Goal: Navigation & Orientation: Understand site structure

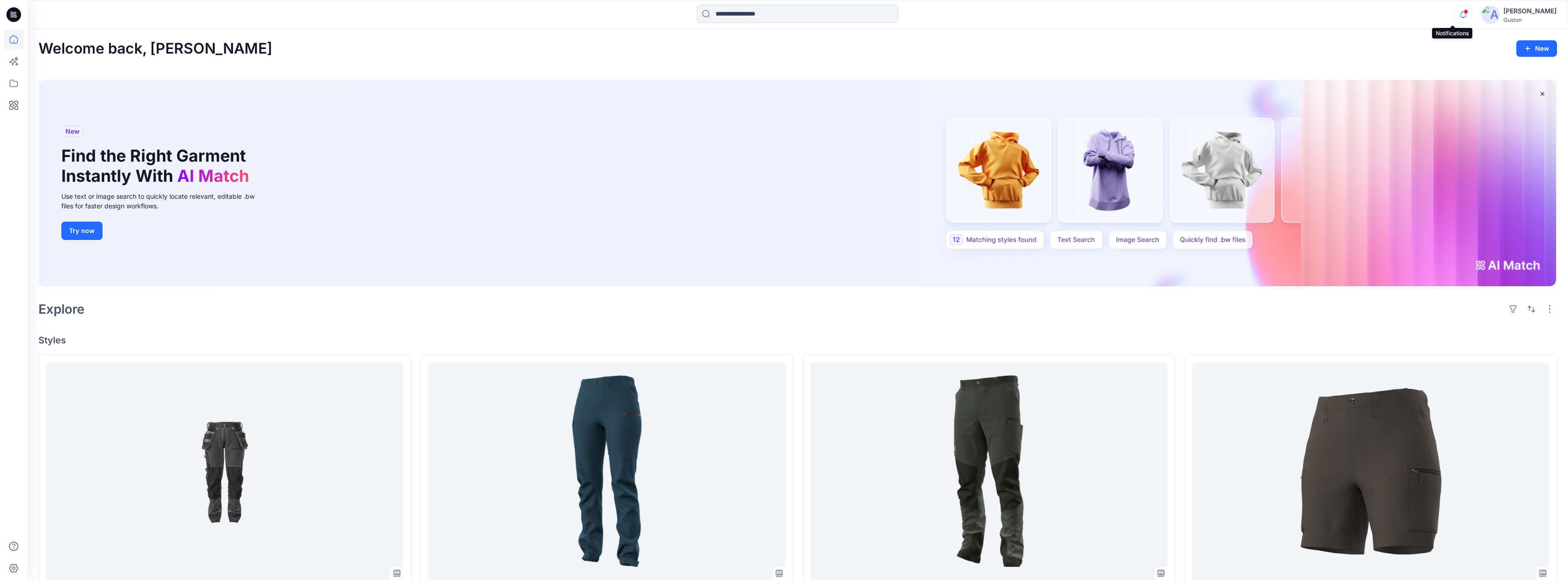
click at [1455, 13] on icon "button" at bounding box center [1463, 14] width 17 height 18
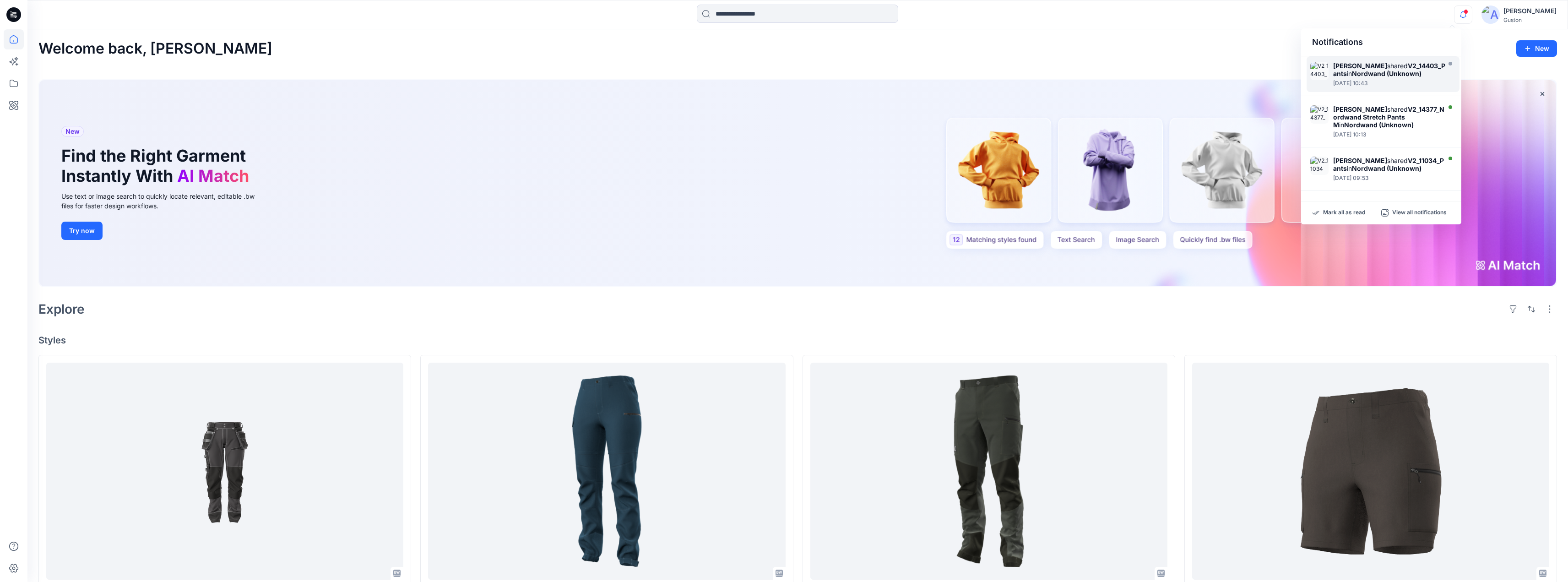
click at [1413, 77] on div "[PERSON_NAME] shared V2_14403_Pants in [GEOGRAPHIC_DATA] (Unknown)" at bounding box center [1390, 69] width 113 height 15
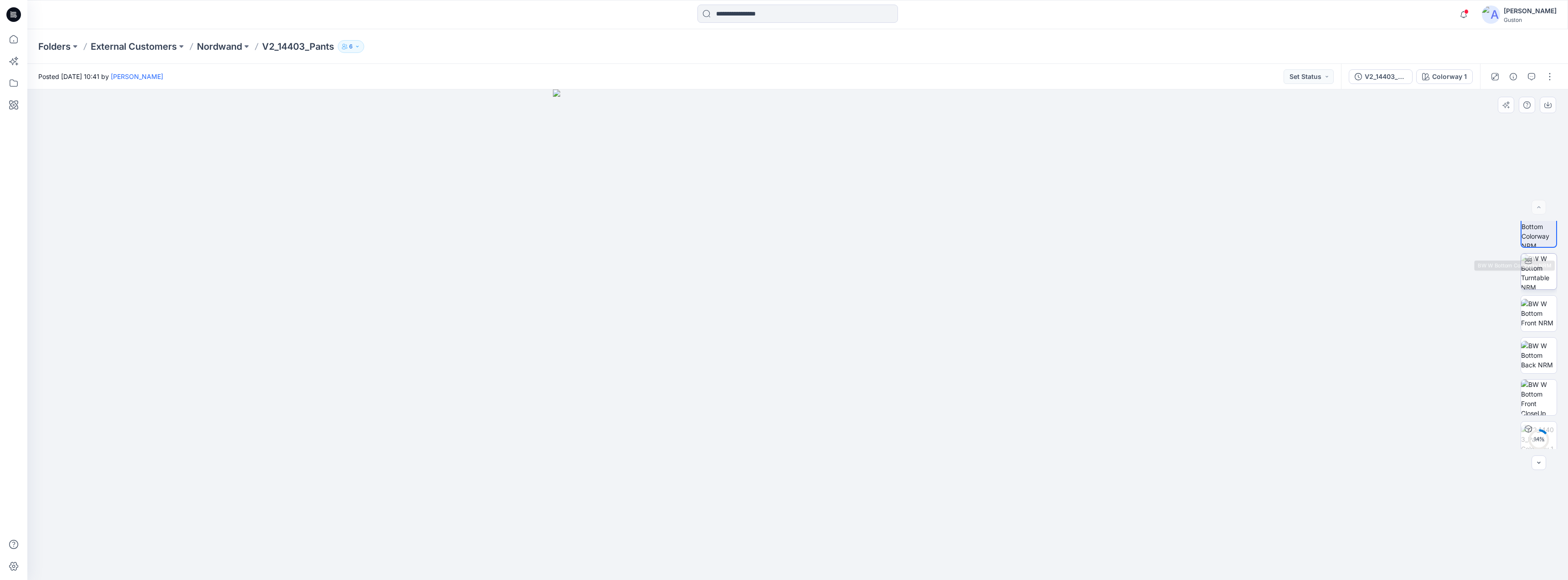
scroll to position [18, 0]
click at [1455, 15] on icon "button" at bounding box center [1463, 14] width 17 height 18
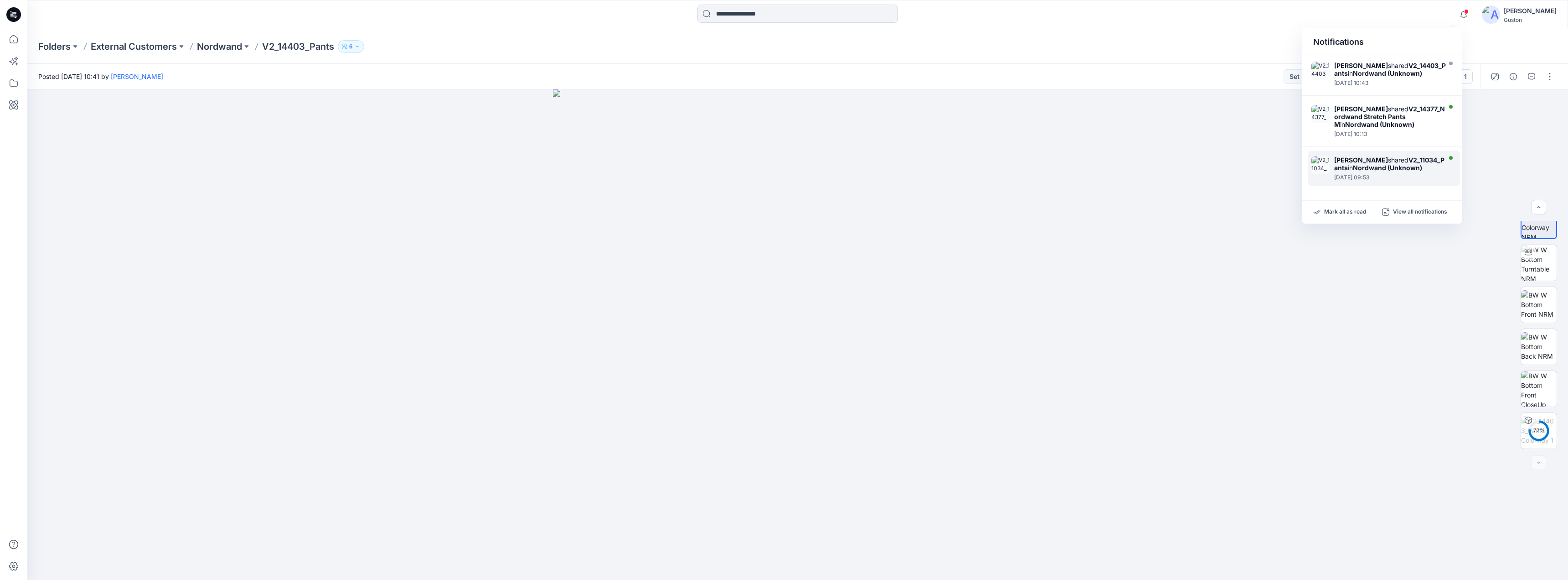
click at [1395, 171] on div "Tharindu [PERSON_NAME] shared V2_11034_Pants in Nordwand (Unknown)" at bounding box center [1390, 163] width 113 height 15
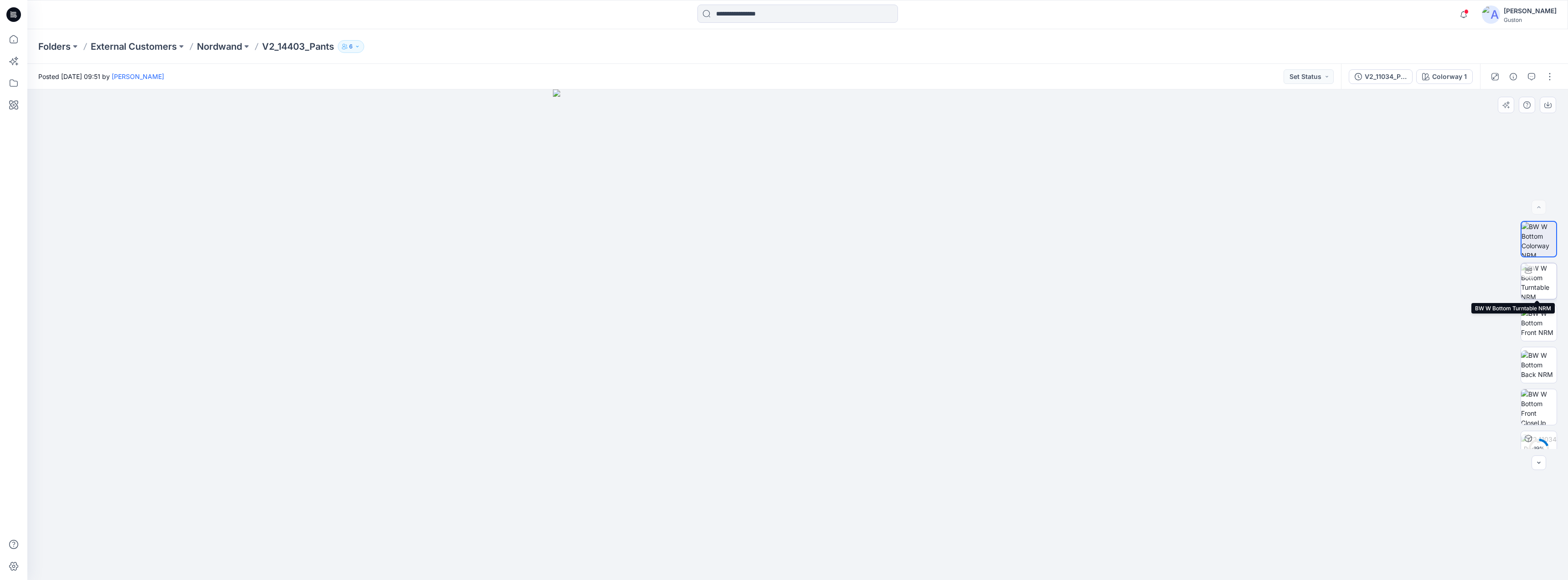
click at [1533, 275] on div at bounding box center [1538, 281] width 36 height 36
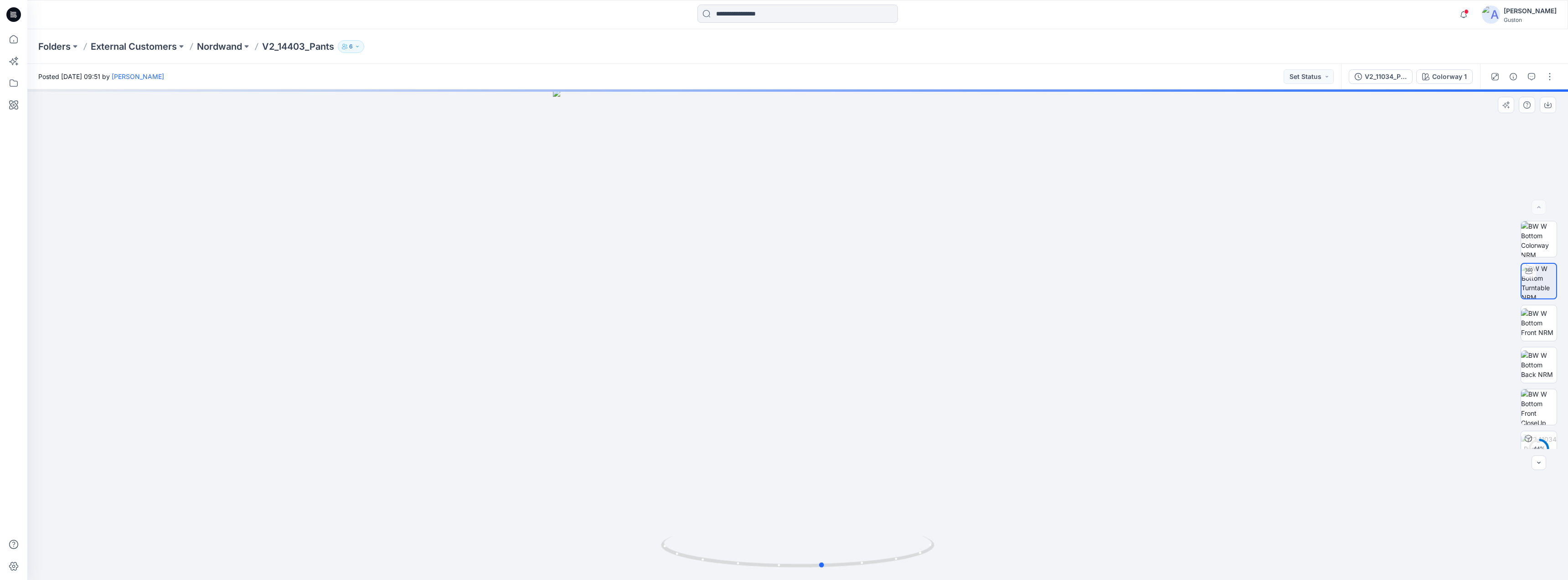
drag, startPoint x: 800, startPoint y: 566, endPoint x: 1363, endPoint y: 458, distance: 573.3
click at [1371, 459] on div at bounding box center [797, 334] width 1541 height 490
drag, startPoint x: 826, startPoint y: 265, endPoint x: 828, endPoint y: 446, distance: 181.0
click at [832, 438] on img at bounding box center [798, 334] width 786 height 490
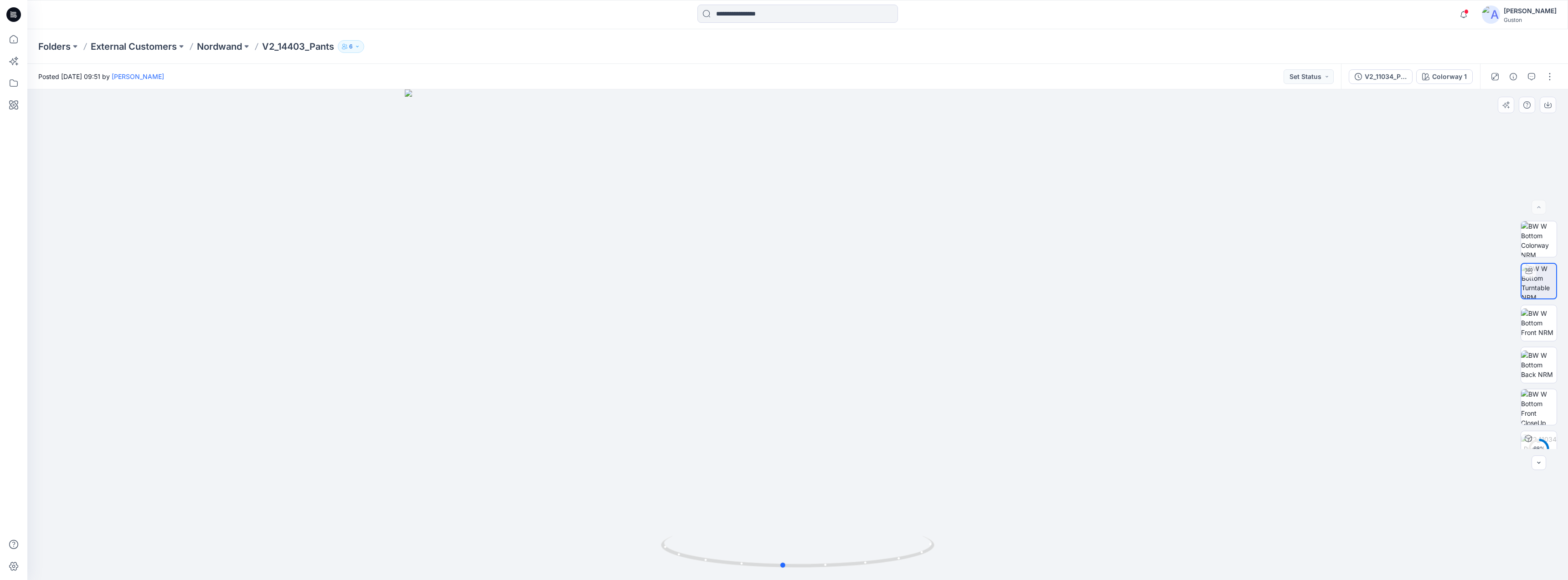
drag, startPoint x: 820, startPoint y: 566, endPoint x: 521, endPoint y: 466, distance: 315.3
click at [508, 502] on div at bounding box center [797, 334] width 1541 height 490
click at [9, 38] on icon at bounding box center [14, 39] width 20 height 20
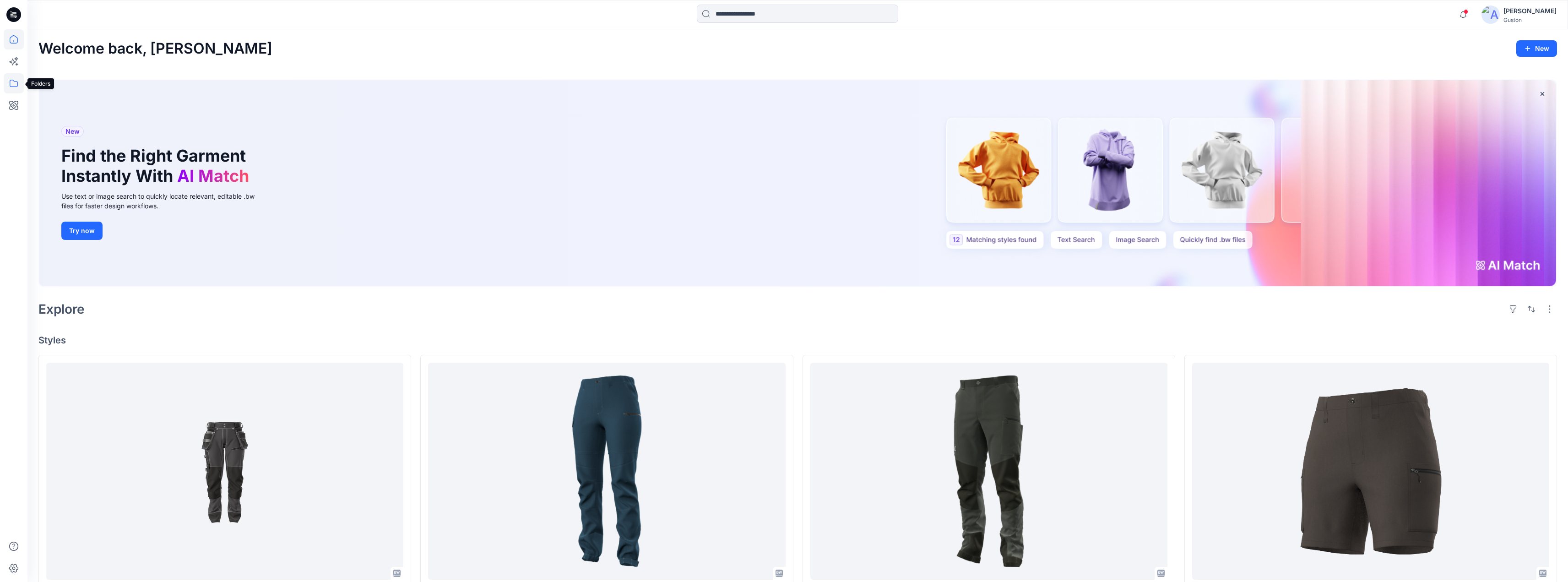
click at [12, 84] on icon at bounding box center [14, 83] width 20 height 20
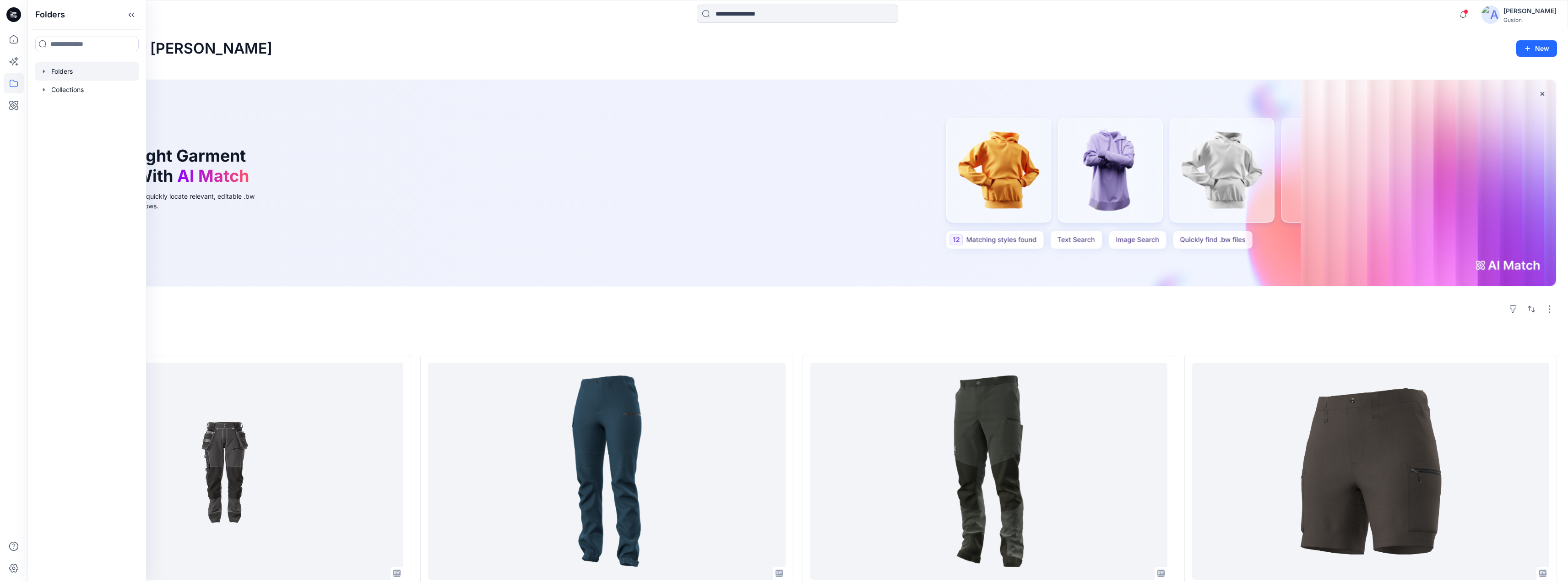
click at [43, 72] on icon "button" at bounding box center [43, 72] width 7 height 7
click at [53, 123] on icon "button" at bounding box center [53, 126] width 7 height 7
click at [95, 146] on p "Nordwand" at bounding box center [85, 145] width 32 height 11
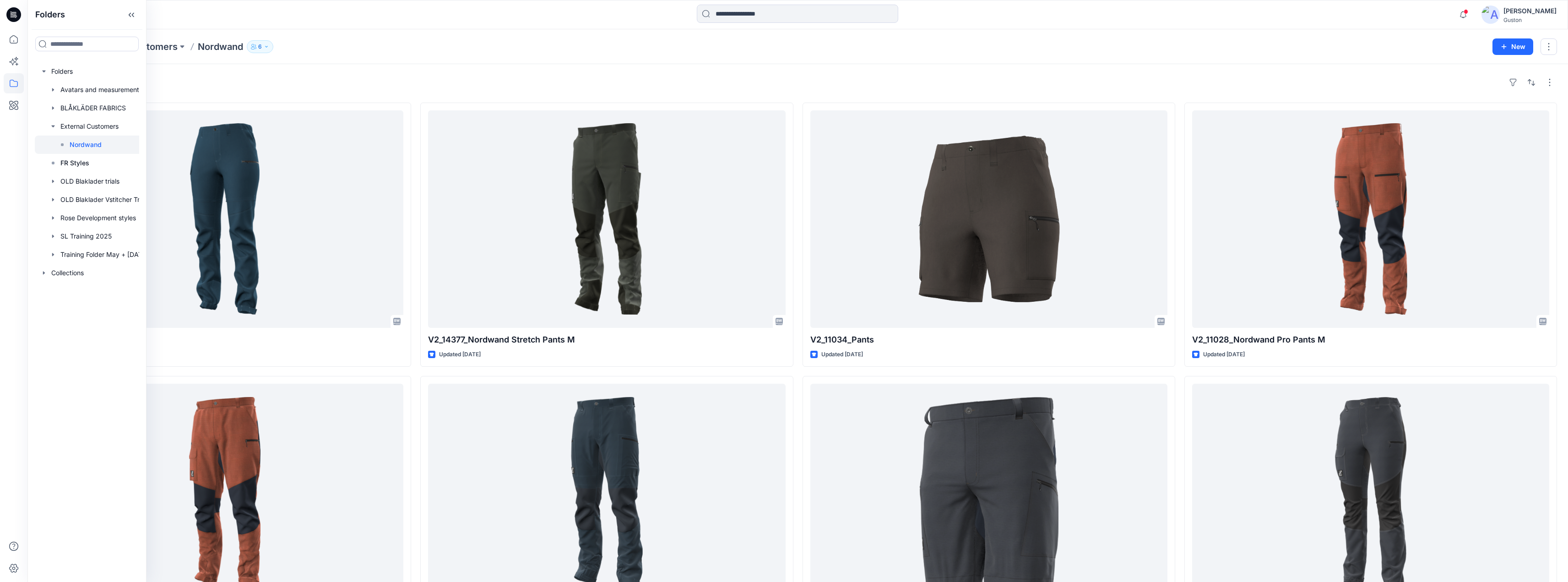
click at [418, 72] on div "Styles V2_14403_Pants Updated [DATE] V2_11027_Nordwand Pants M Updated [DATE] 1…" at bounding box center [797, 494] width 1541 height 860
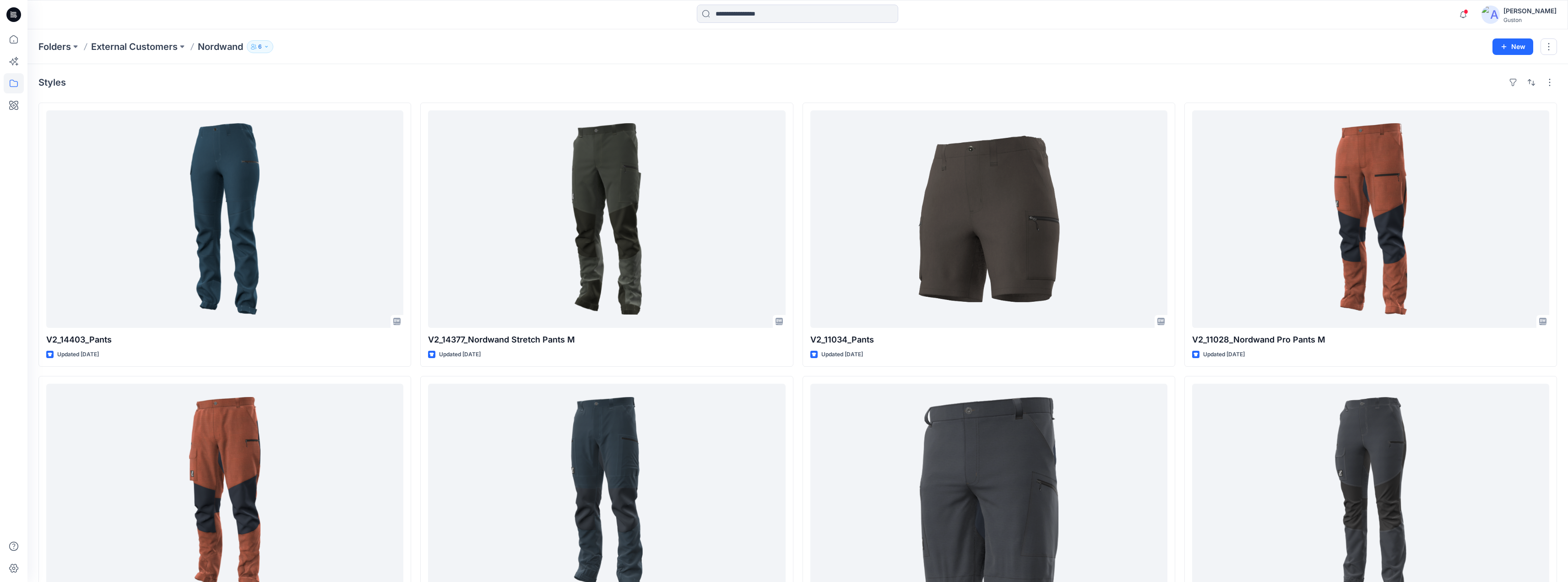
click at [269, 49] on icon "button" at bounding box center [266, 47] width 5 height 5
click at [444, 90] on div "Styles V2_14403_Pants Updated [DATE] V2_11027_Nordwand Pants M Updated [DATE] 1…" at bounding box center [797, 494] width 1541 height 860
click at [14, 38] on icon at bounding box center [14, 39] width 20 height 20
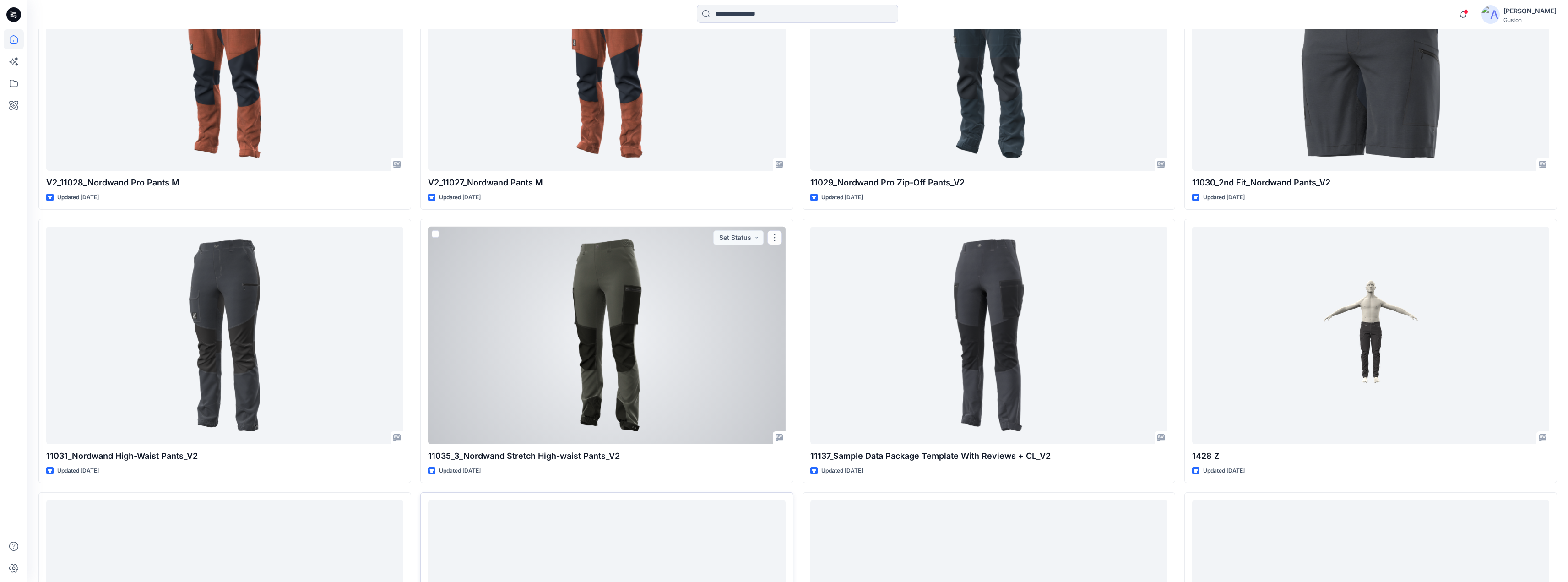
scroll to position [961, 0]
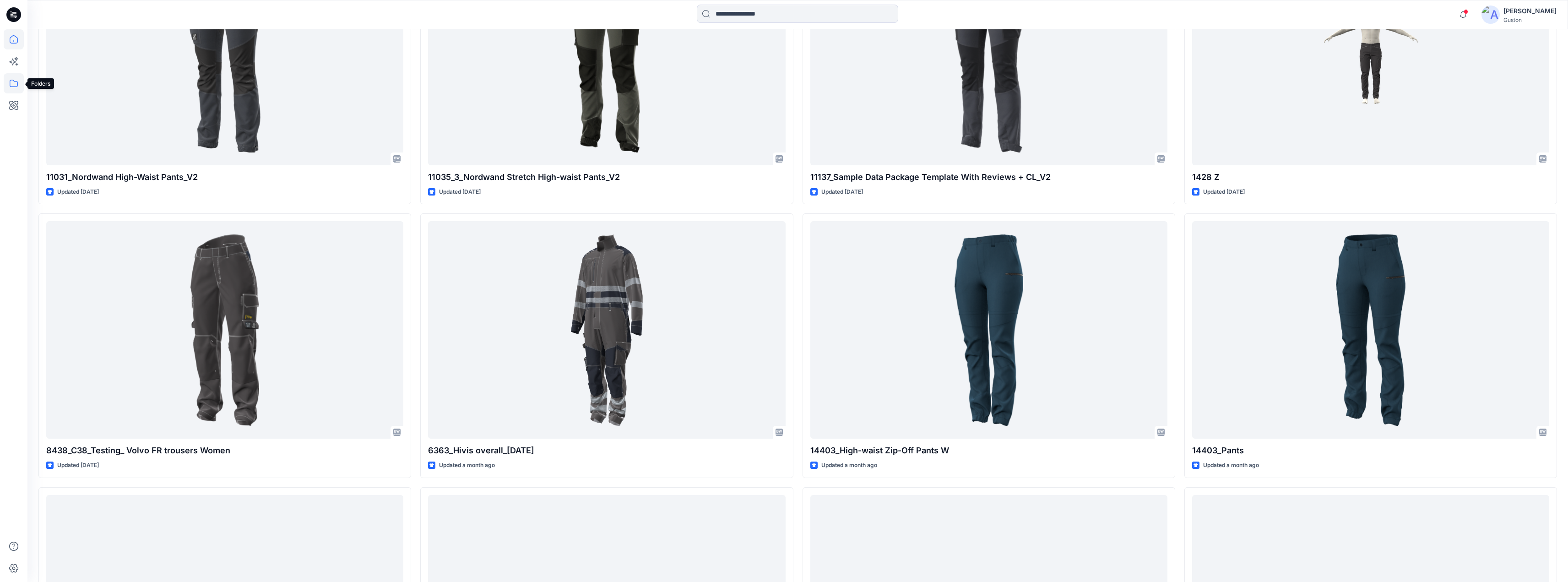
click at [17, 84] on icon at bounding box center [14, 83] width 20 height 20
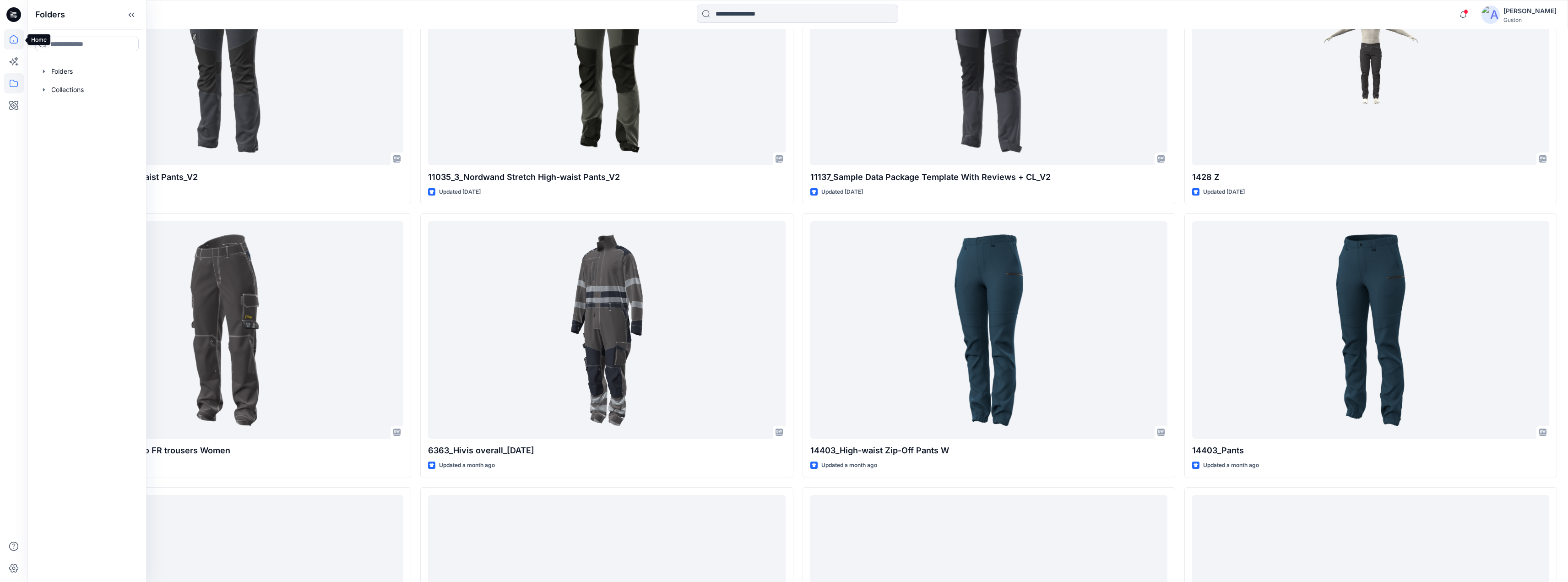
click at [14, 39] on icon at bounding box center [14, 39] width 20 height 20
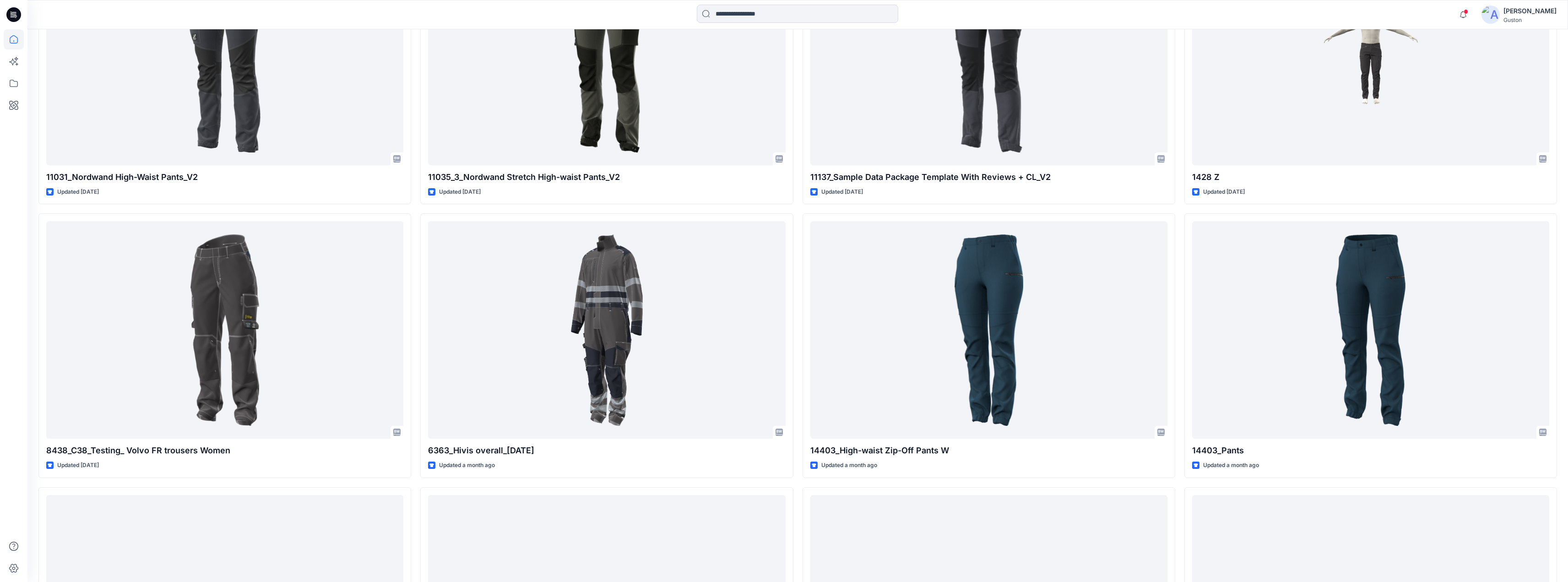
click at [14, 14] on icon at bounding box center [14, 14] width 14 height 29
click at [1509, 9] on div "[PERSON_NAME]" at bounding box center [1530, 11] width 53 height 11
click at [1448, 85] on p "Profile" at bounding box center [1446, 85] width 19 height 17
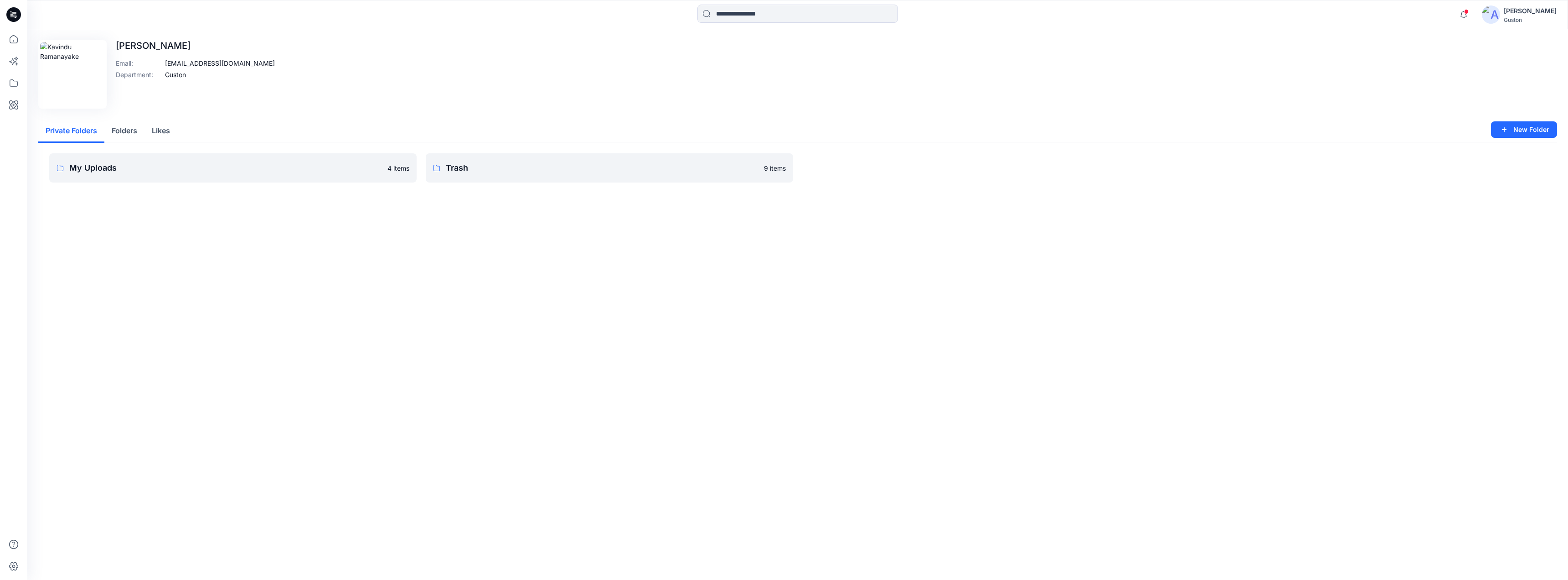
click at [134, 131] on button "Folders" at bounding box center [124, 131] width 40 height 23
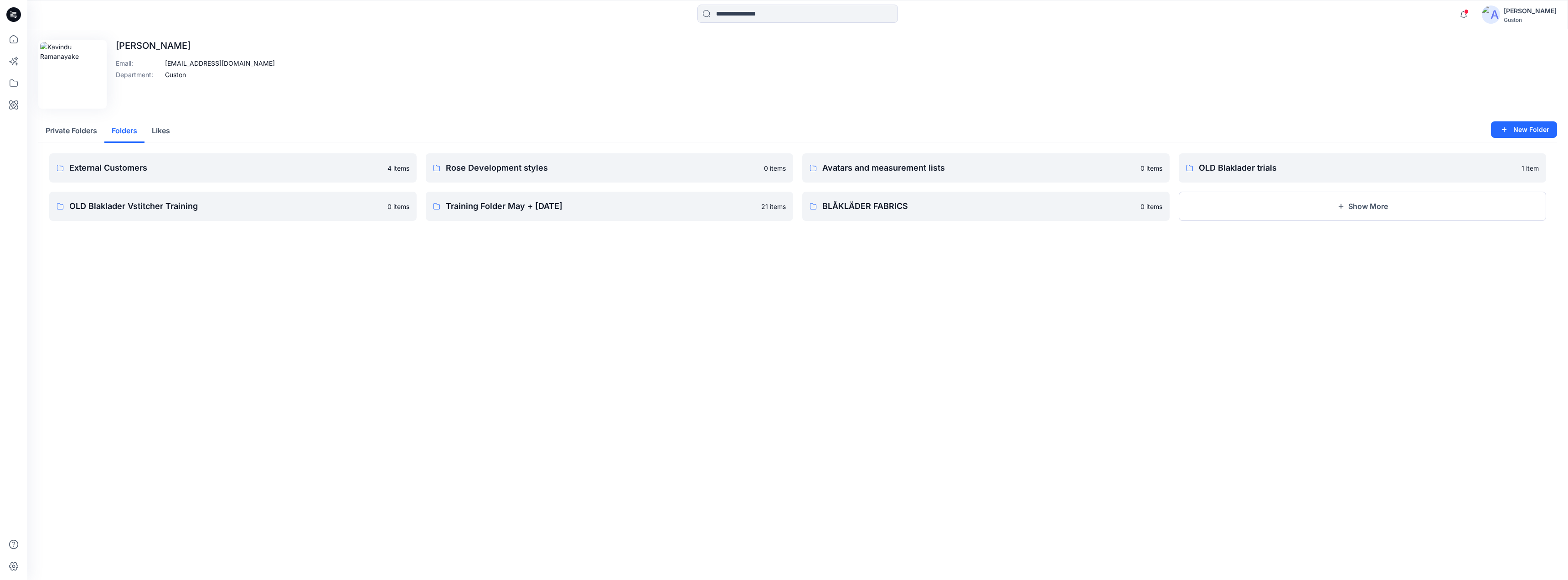
click at [167, 132] on button "Likes" at bounding box center [160, 131] width 32 height 23
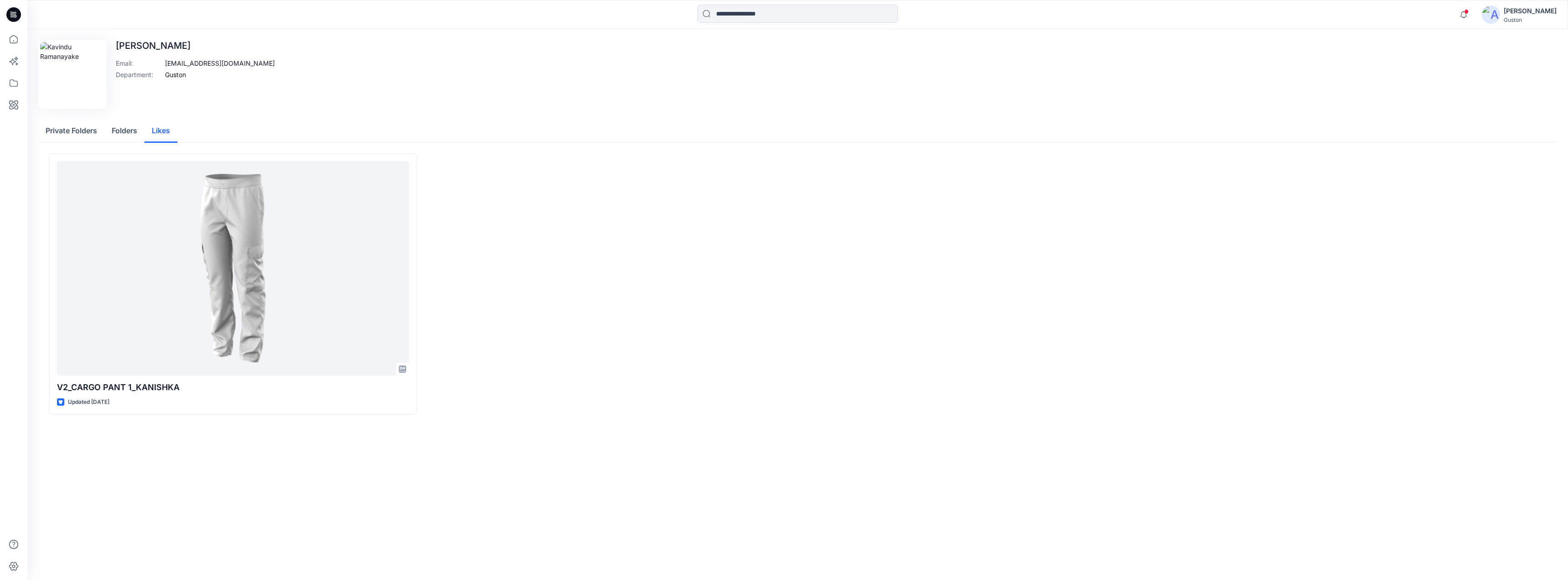
click at [133, 132] on button "Folders" at bounding box center [124, 131] width 40 height 23
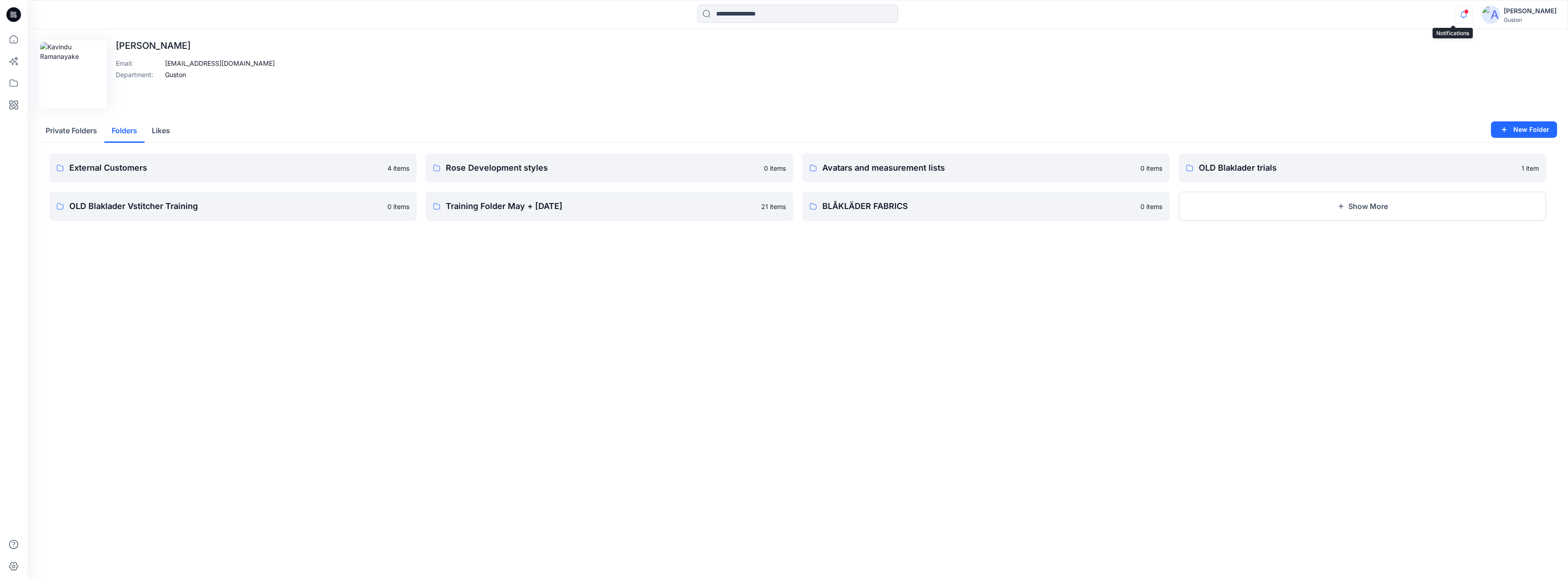
click at [1461, 15] on icon "button" at bounding box center [1463, 14] width 6 height 6
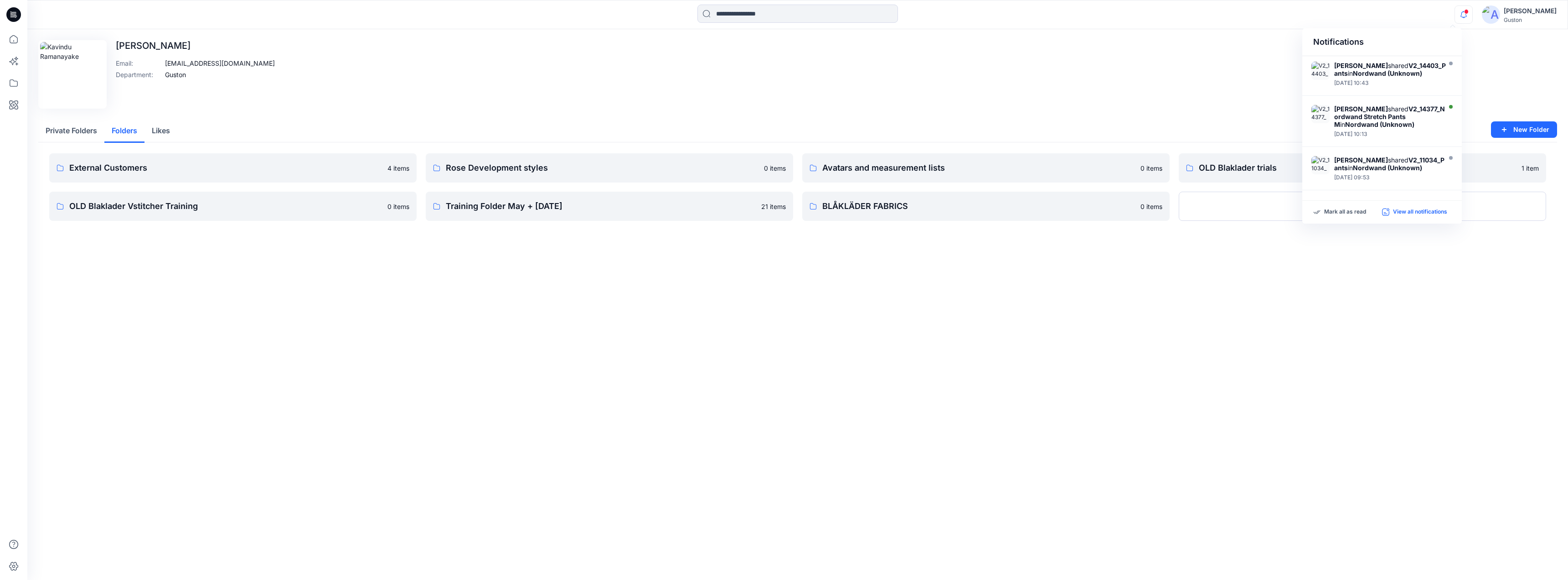
click at [1416, 213] on p "View all notifications" at bounding box center [1420, 212] width 54 height 8
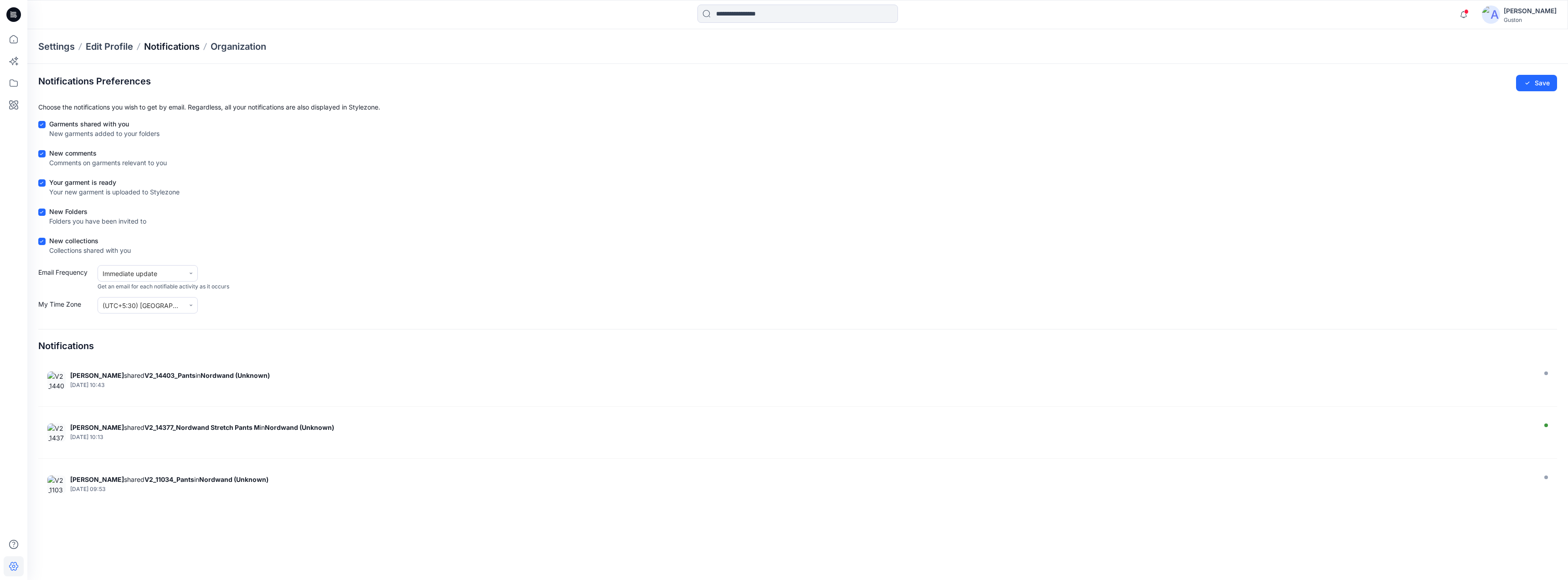
click at [171, 45] on p "Notifications" at bounding box center [172, 46] width 56 height 13
click at [239, 45] on p "Organization" at bounding box center [239, 46] width 56 height 13
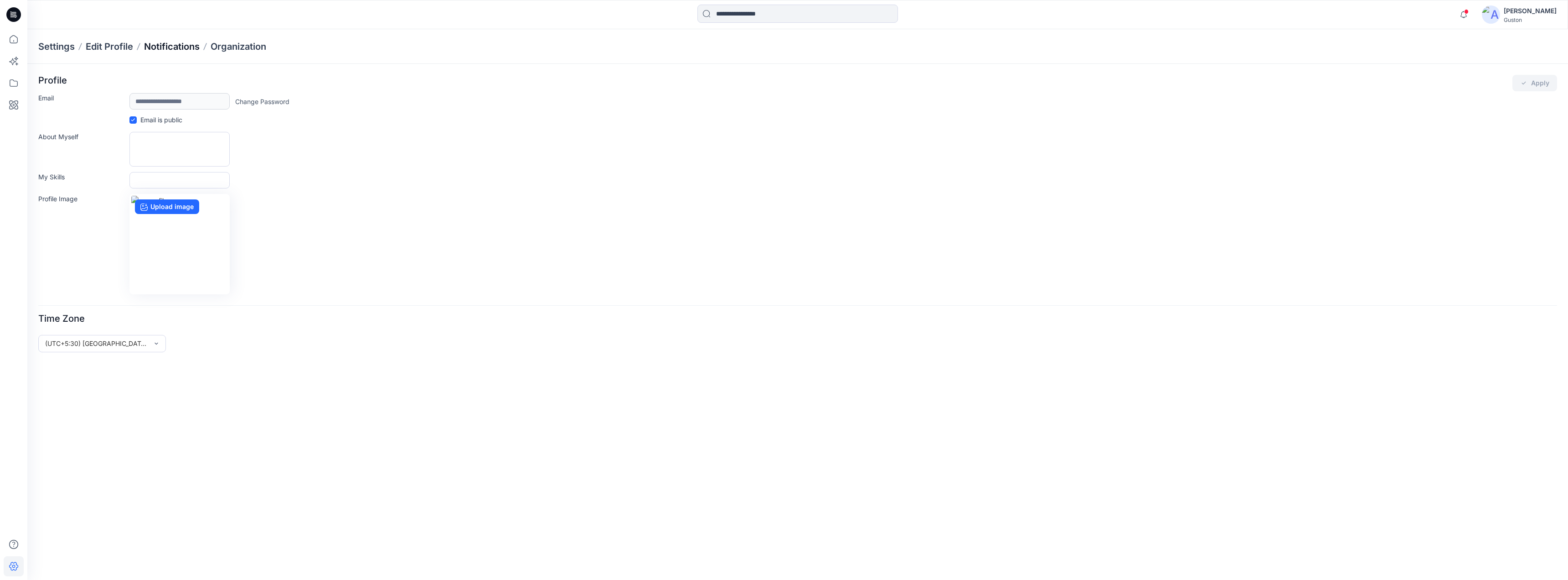
click at [154, 44] on p "Notifications" at bounding box center [172, 46] width 56 height 13
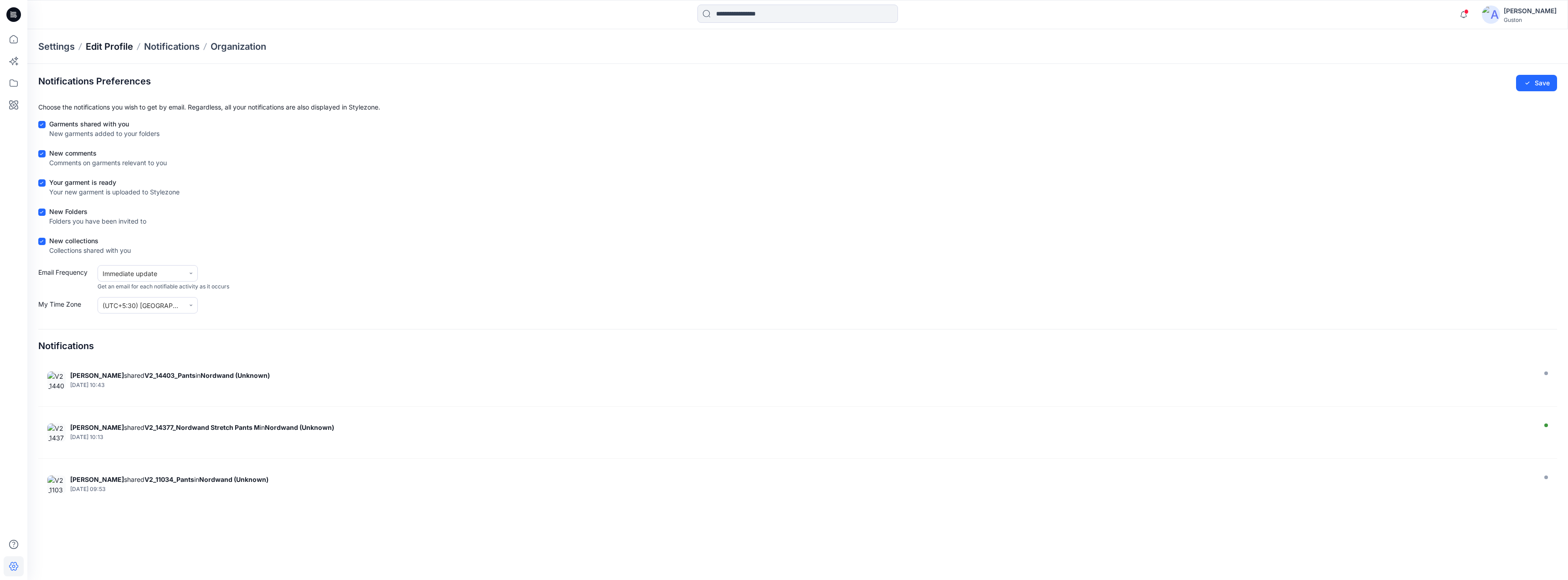
click at [117, 45] on p "Edit Profile" at bounding box center [109, 46] width 48 height 13
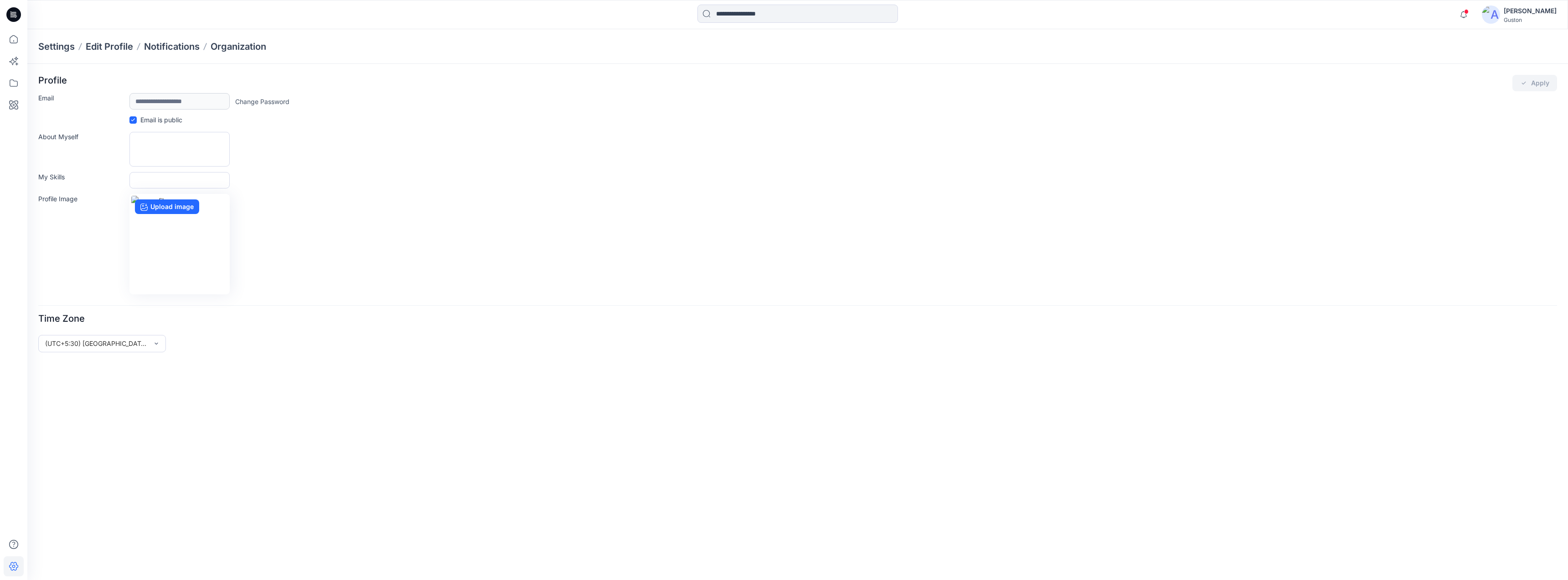
click at [52, 45] on p "Settings" at bounding box center [56, 46] width 36 height 13
click at [10, 37] on icon at bounding box center [14, 39] width 20 height 20
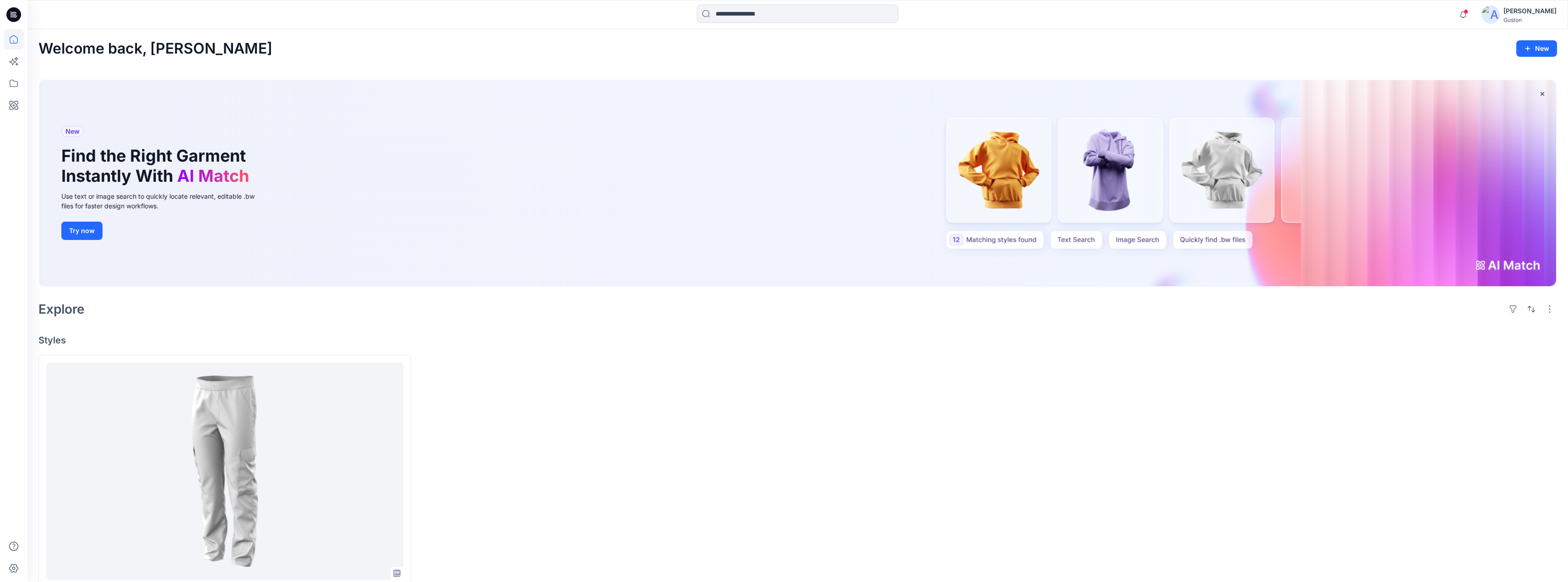
click at [15, 11] on icon at bounding box center [14, 14] width 14 height 14
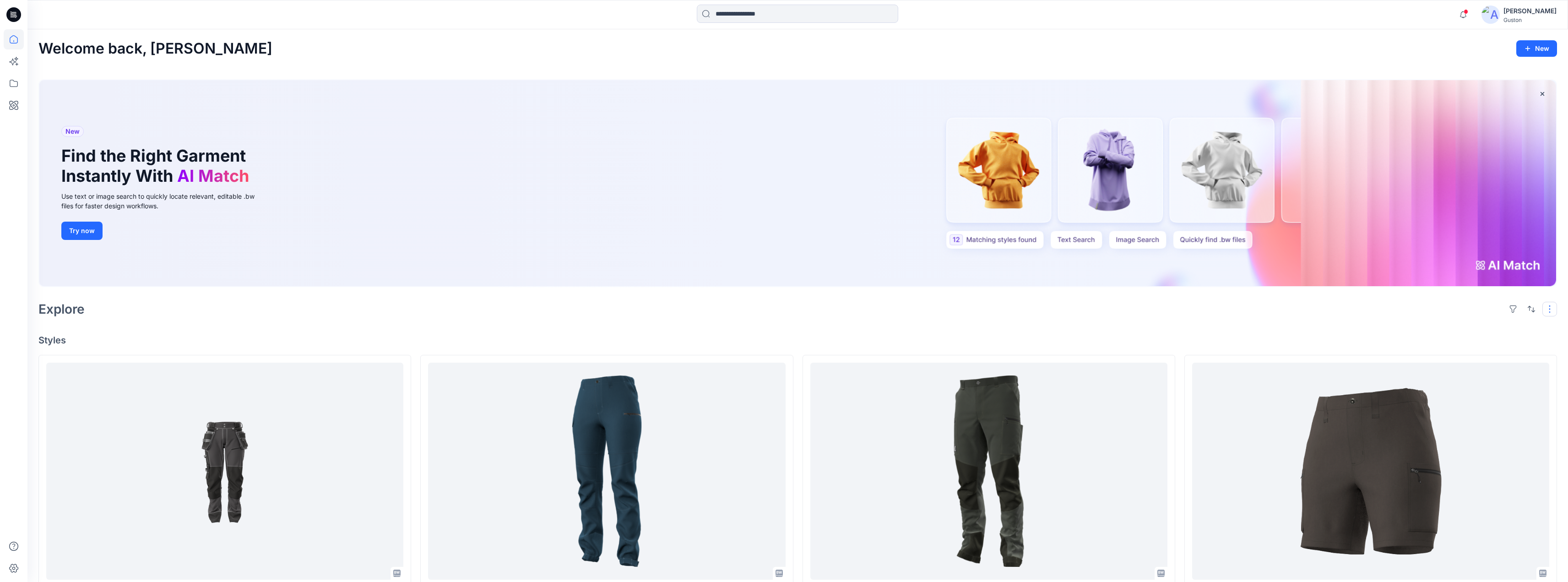
click at [1551, 310] on button "button" at bounding box center [1550, 309] width 14 height 14
click at [12, 83] on icon at bounding box center [14, 83] width 20 height 20
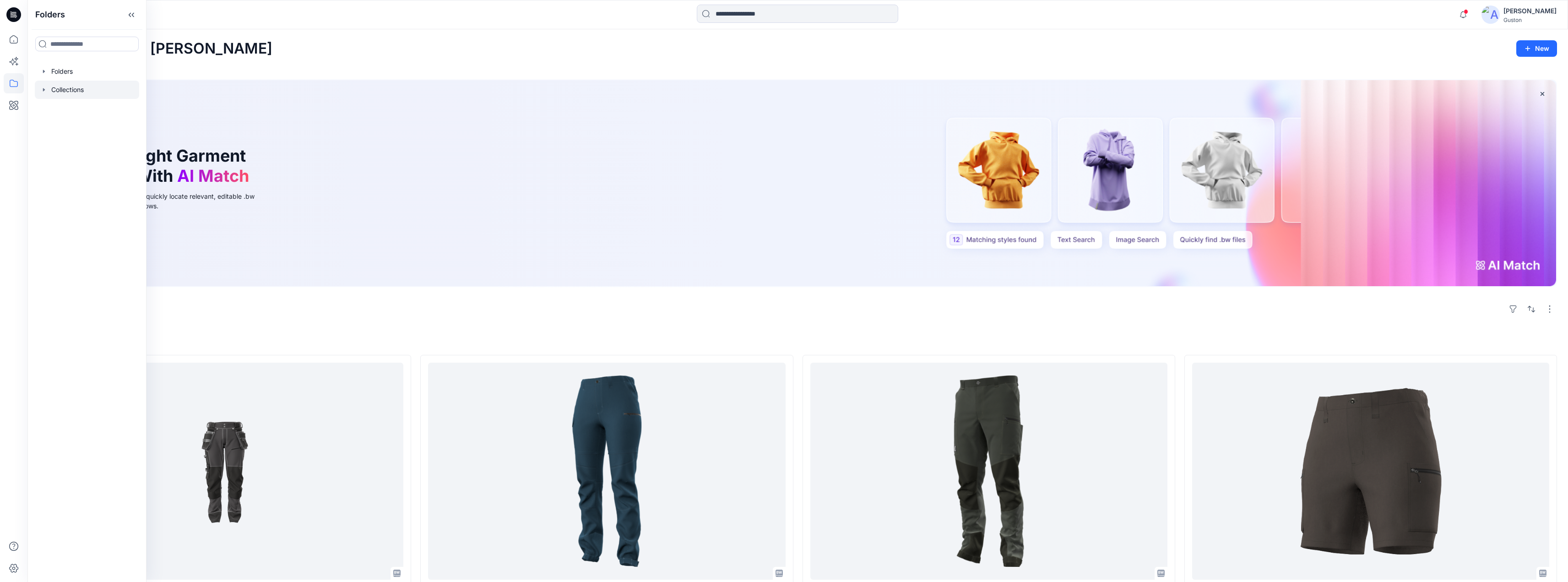
click at [38, 90] on div at bounding box center [86, 90] width 104 height 18
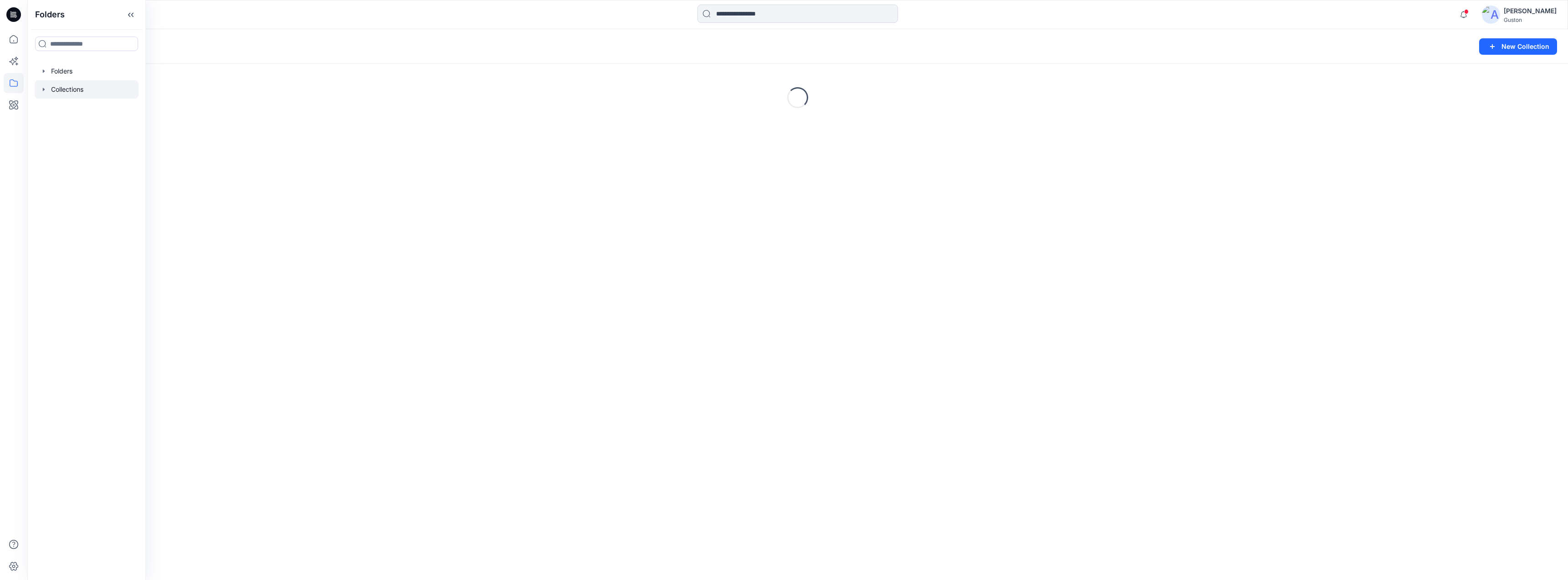
click at [43, 90] on icon "button" at bounding box center [44, 89] width 2 height 4
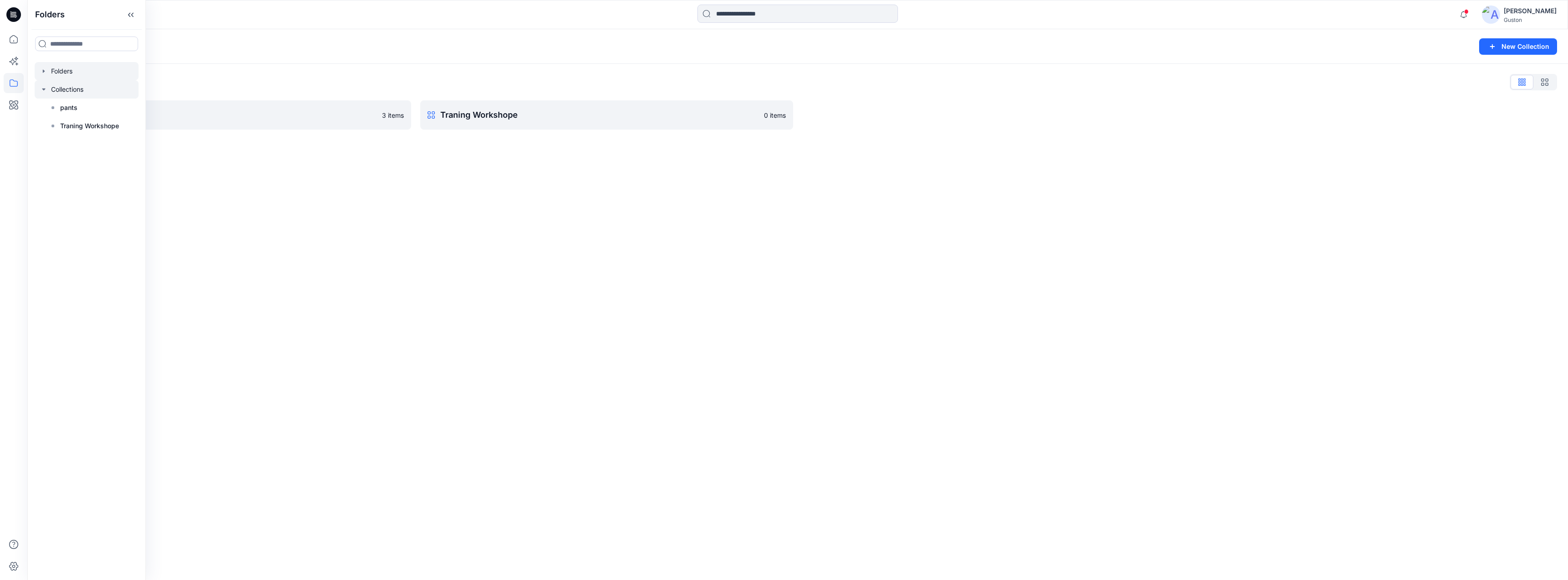
click at [43, 70] on icon "button" at bounding box center [44, 71] width 2 height 4
